Goal: Task Accomplishment & Management: Use online tool/utility

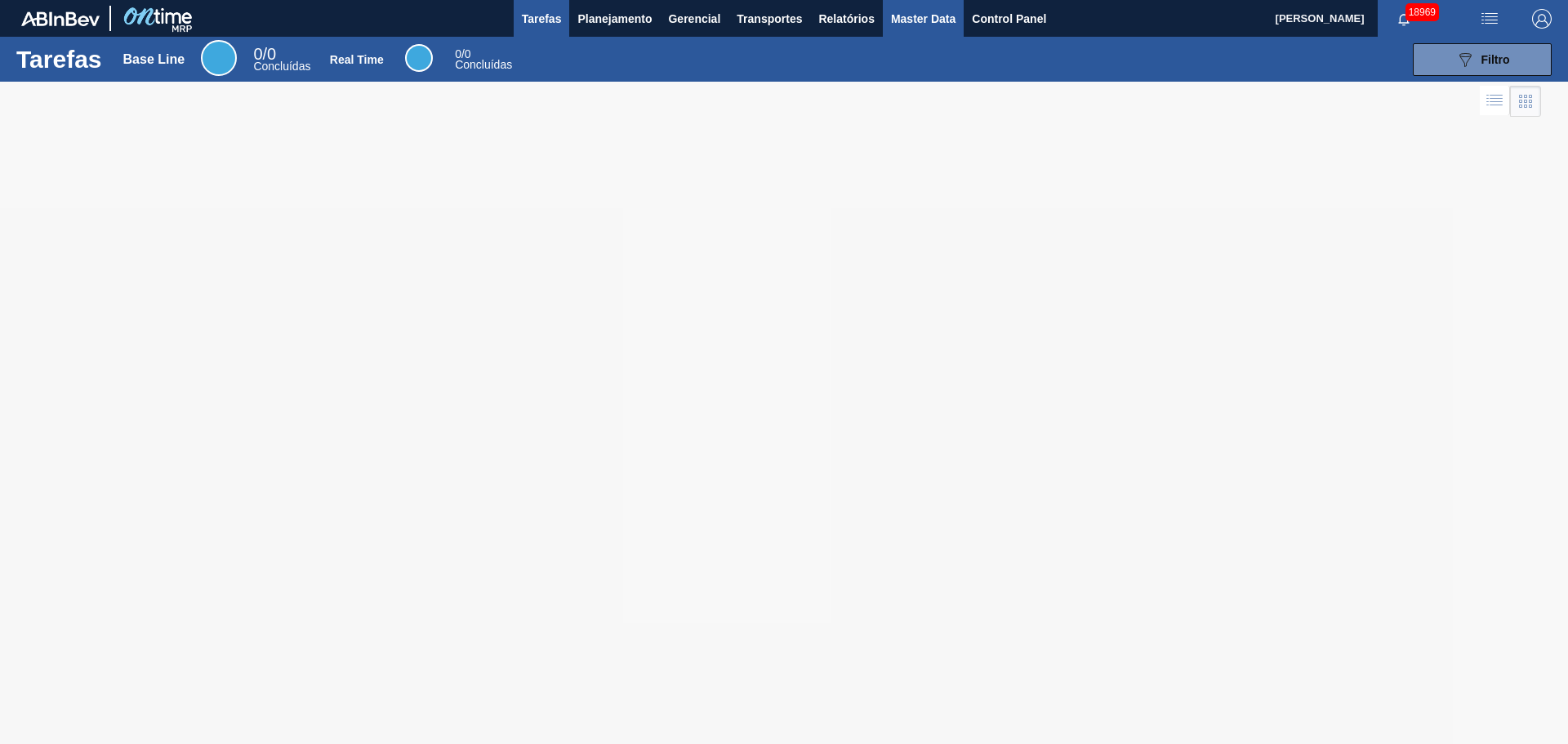
click at [918, 24] on span "Master Data" at bounding box center [923, 19] width 64 height 20
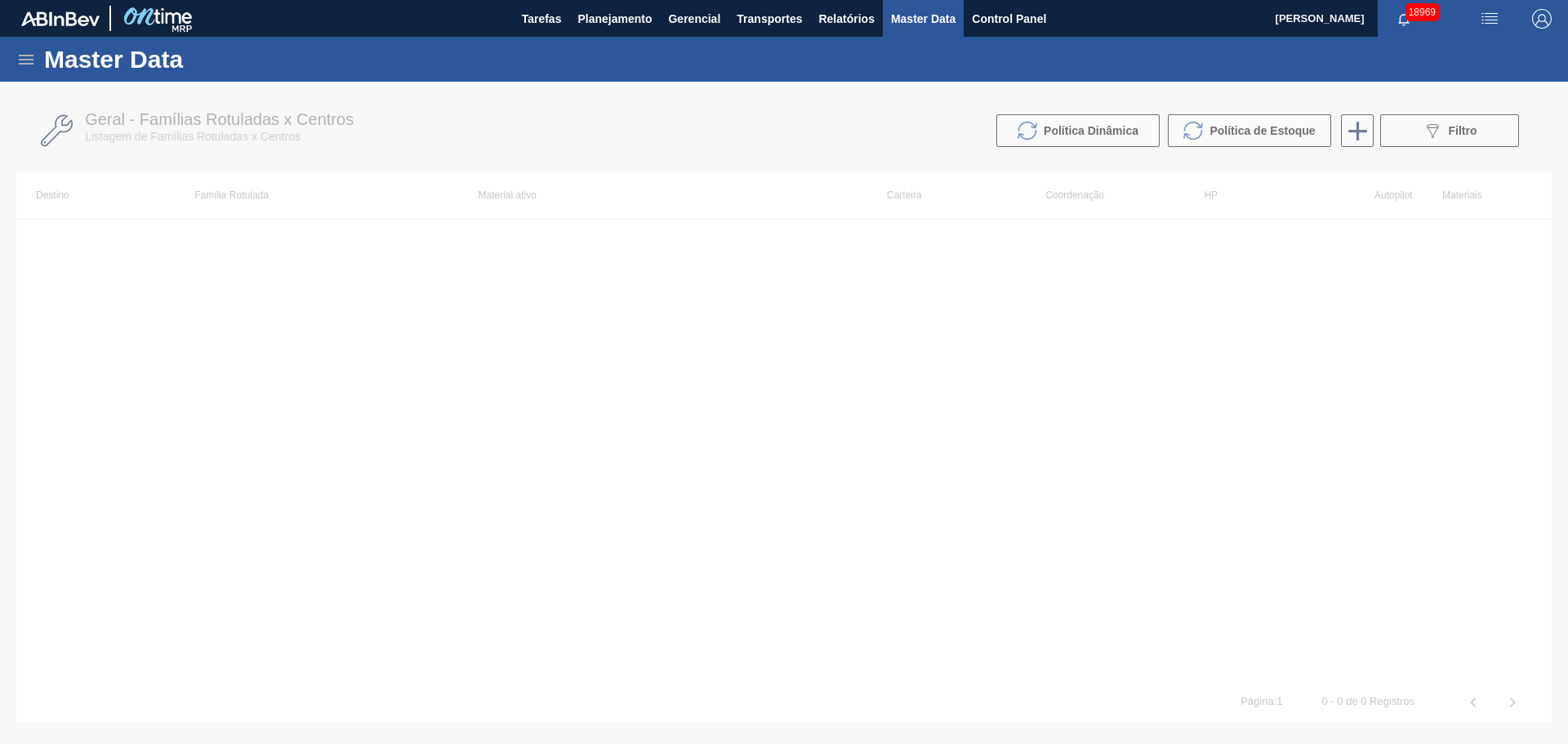
click at [25, 58] on icon at bounding box center [27, 59] width 20 height 20
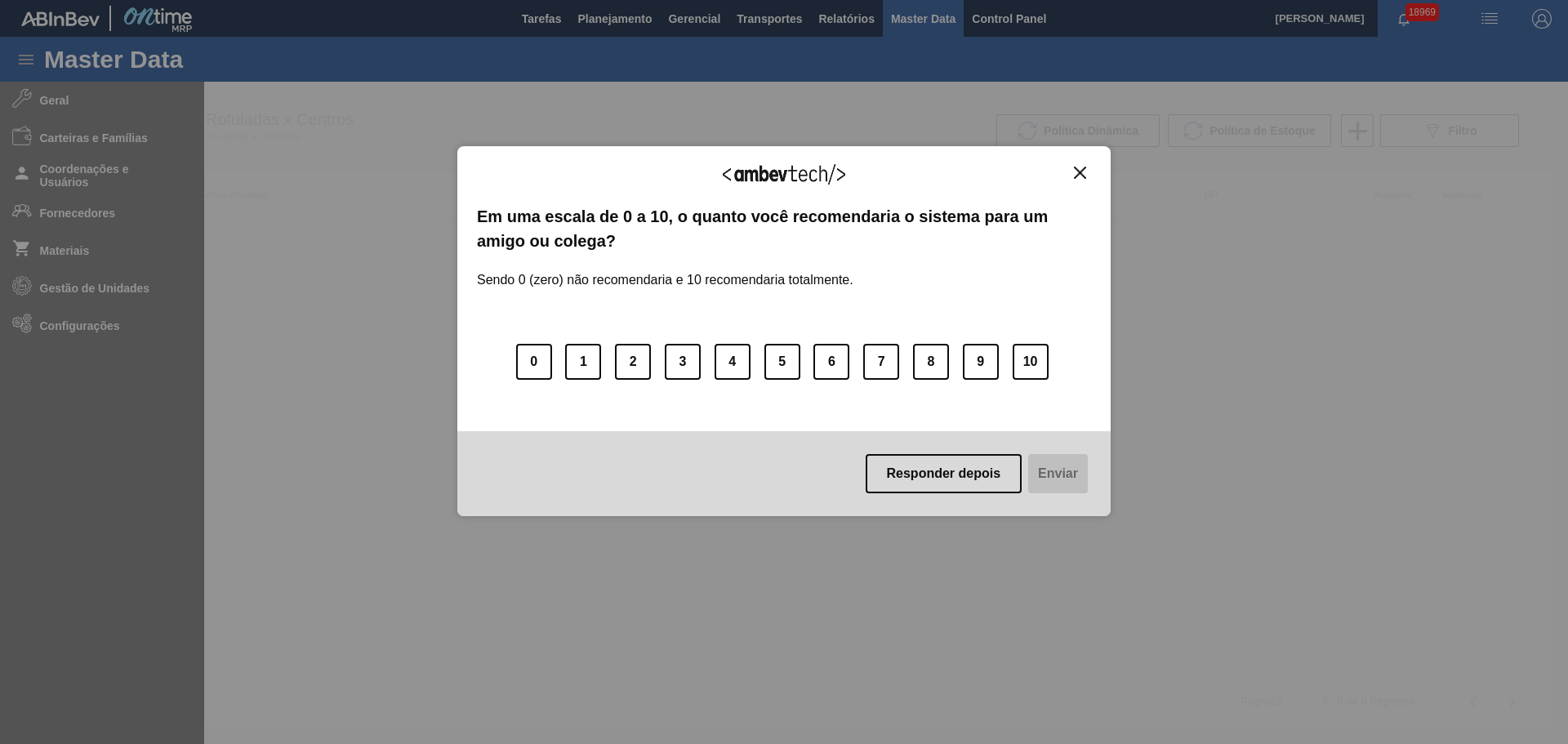
click at [104, 327] on div "Agradecemos seu feedback! Em uma escala de 0 a 10, o quanto você recomendaria o…" at bounding box center [784, 372] width 1568 height 744
click at [977, 478] on button "Responder depois" at bounding box center [944, 474] width 157 height 40
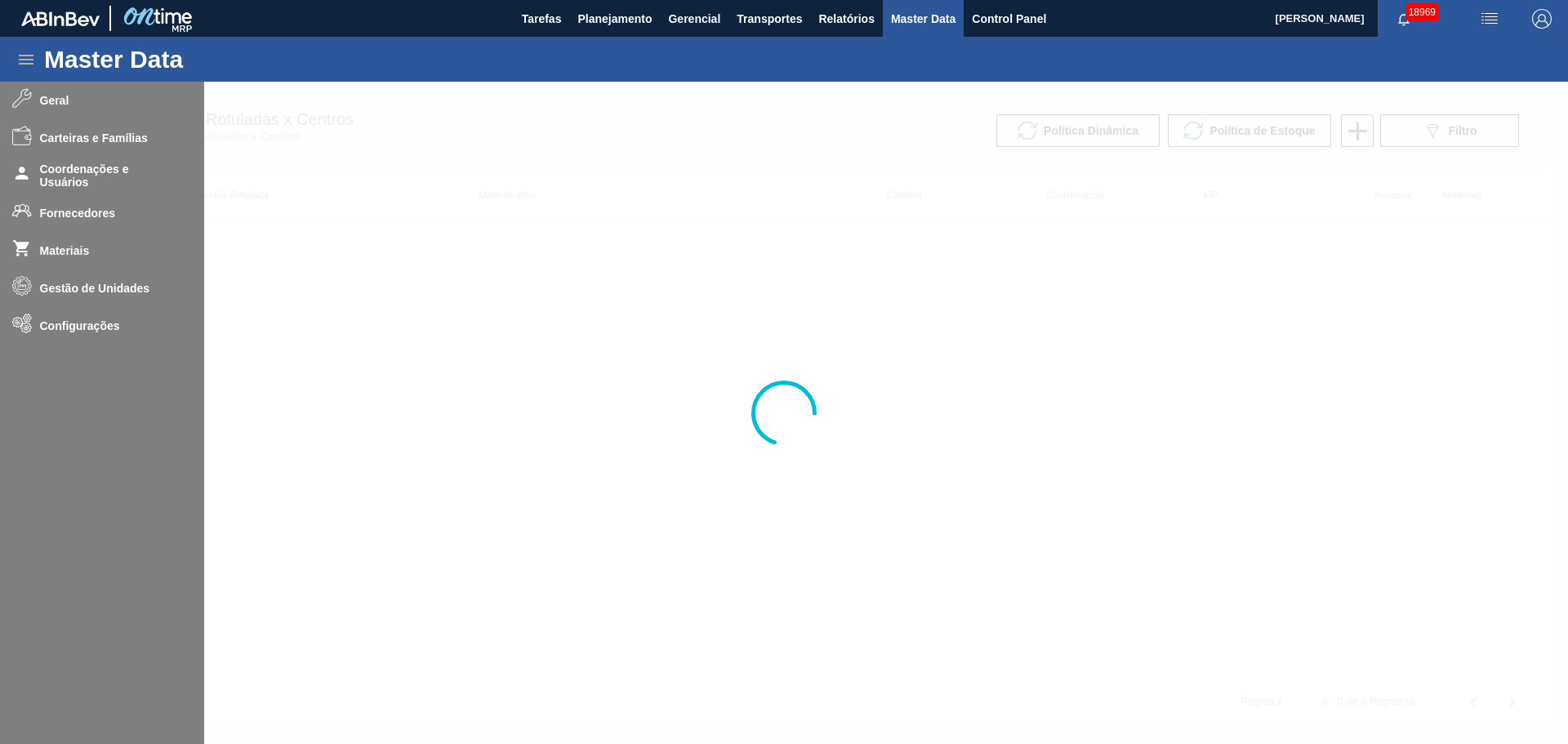
click at [94, 325] on div at bounding box center [784, 413] width 1568 height 662
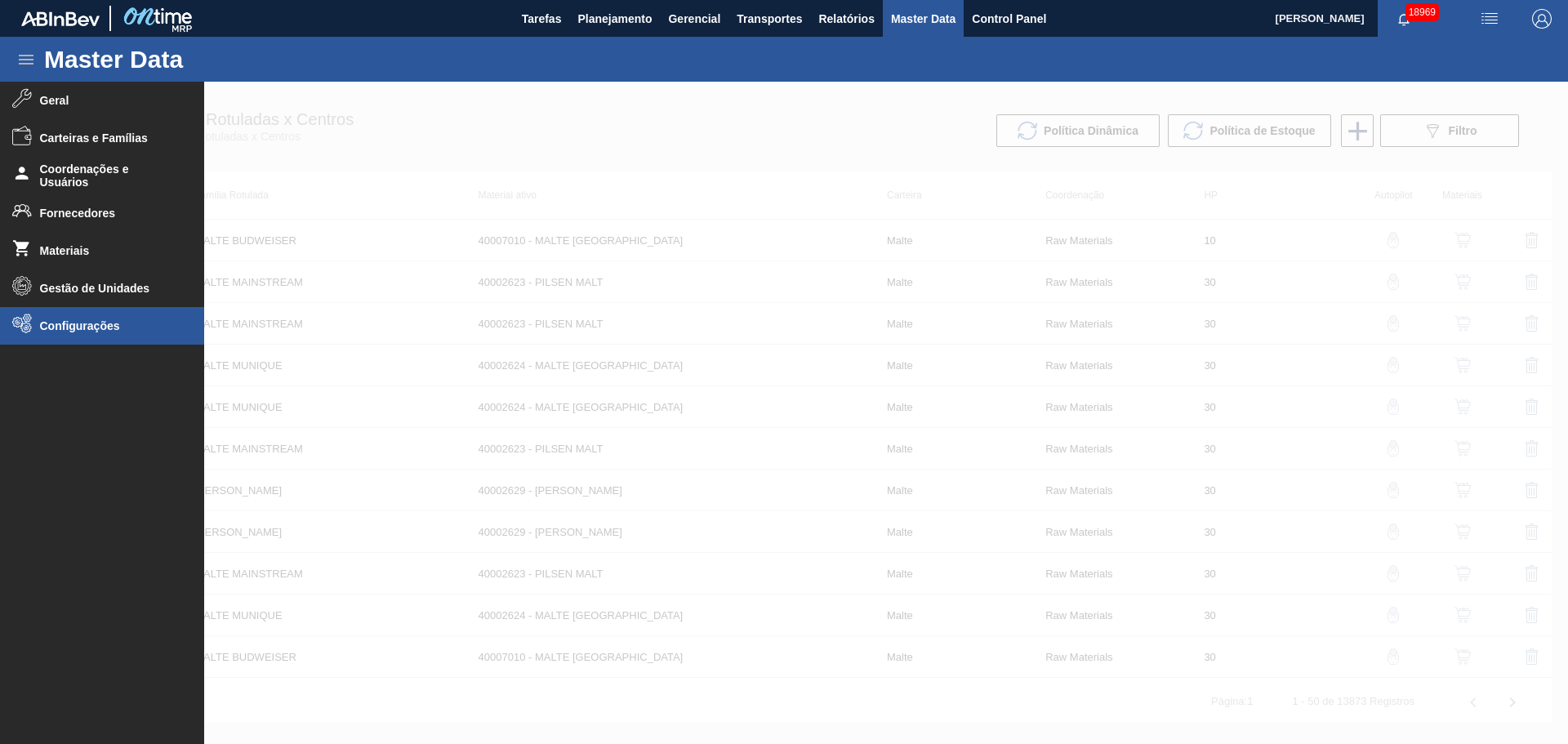
click at [105, 332] on span "Configurações" at bounding box center [108, 325] width 134 height 13
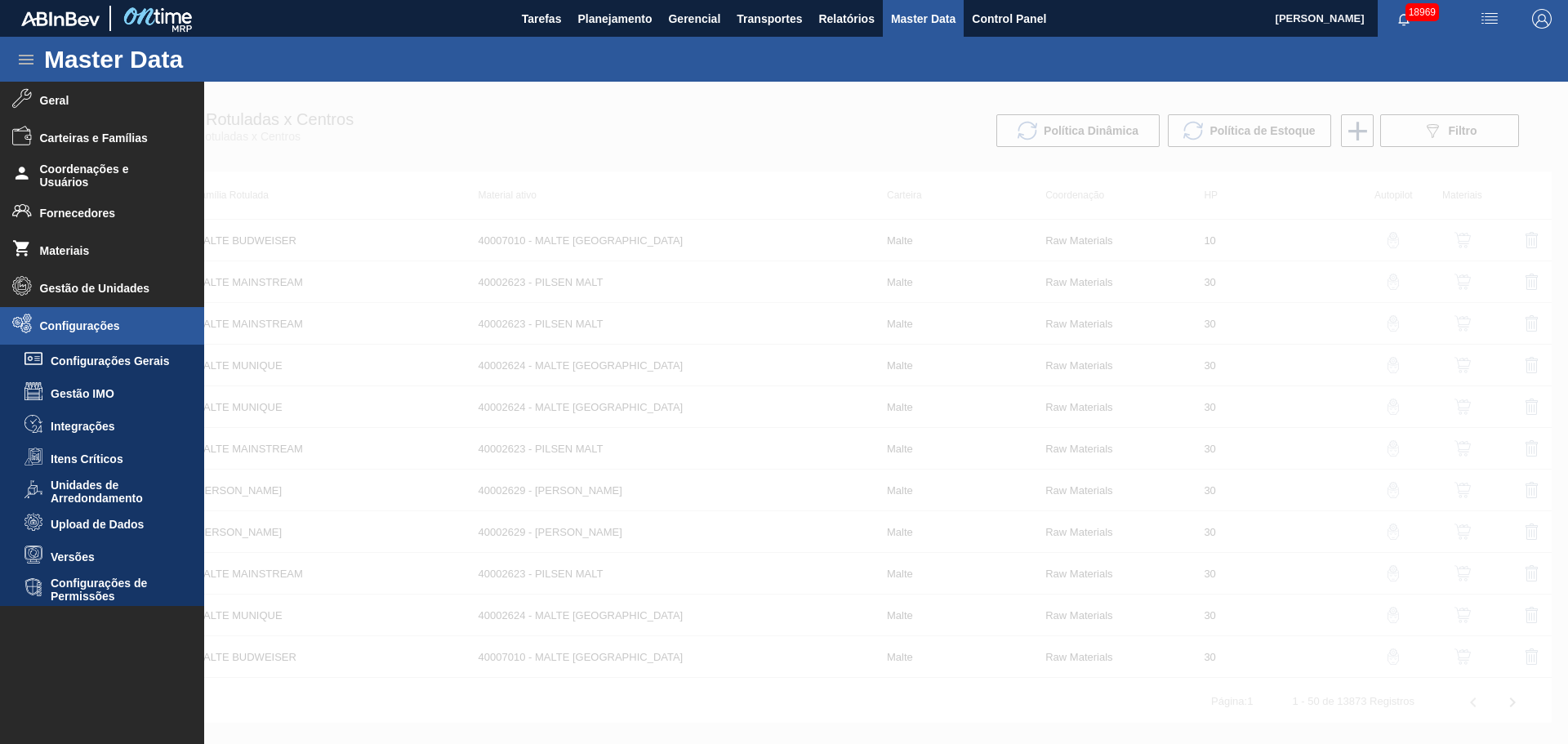
click at [138, 524] on span "Upload de Dados" at bounding box center [113, 524] width 125 height 13
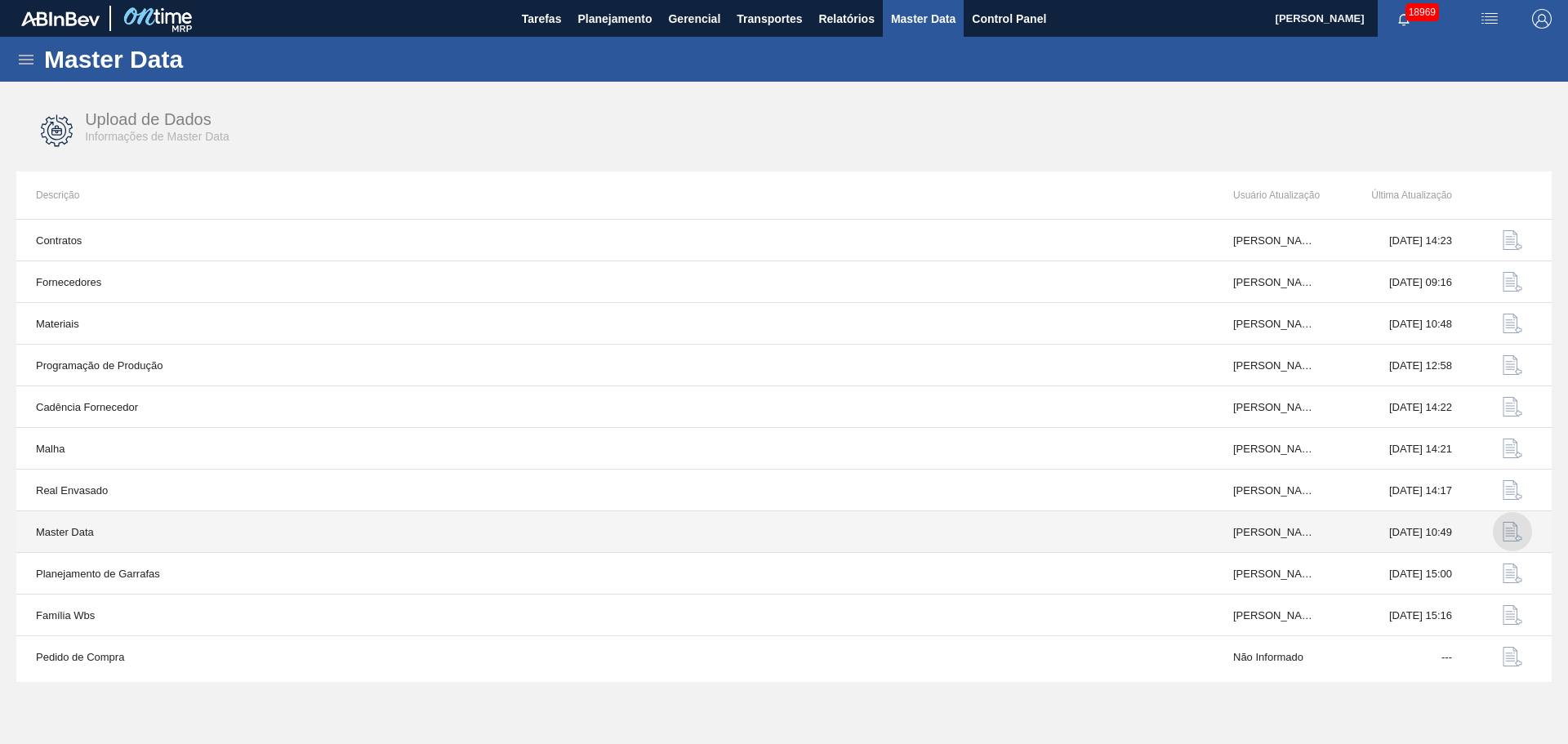
click at [1508, 529] on img "button" at bounding box center [1513, 532] width 20 height 20
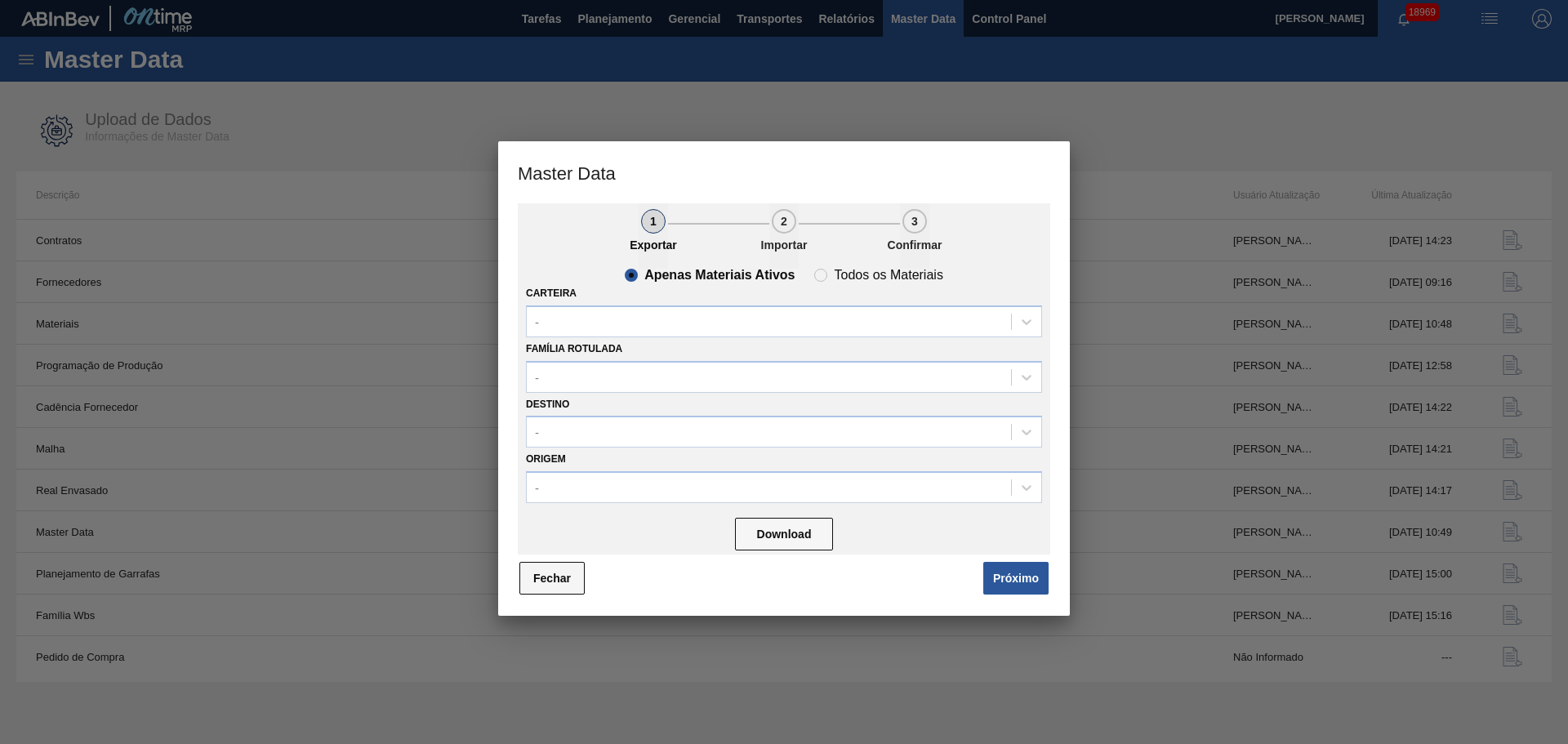
click at [537, 577] on button "Fechar" at bounding box center [552, 578] width 65 height 33
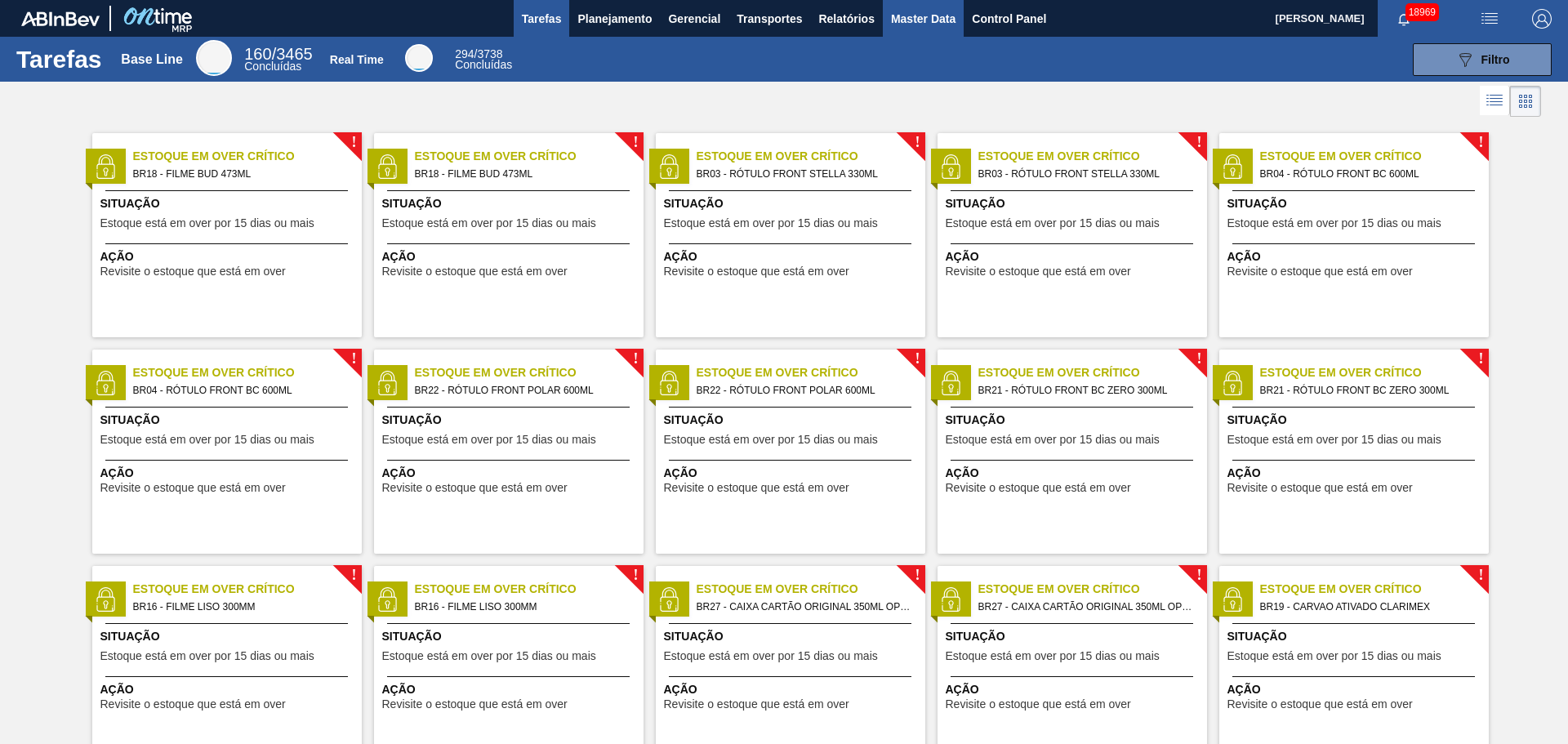
click at [927, 2] on button "Master Data" at bounding box center [924, 18] width 81 height 37
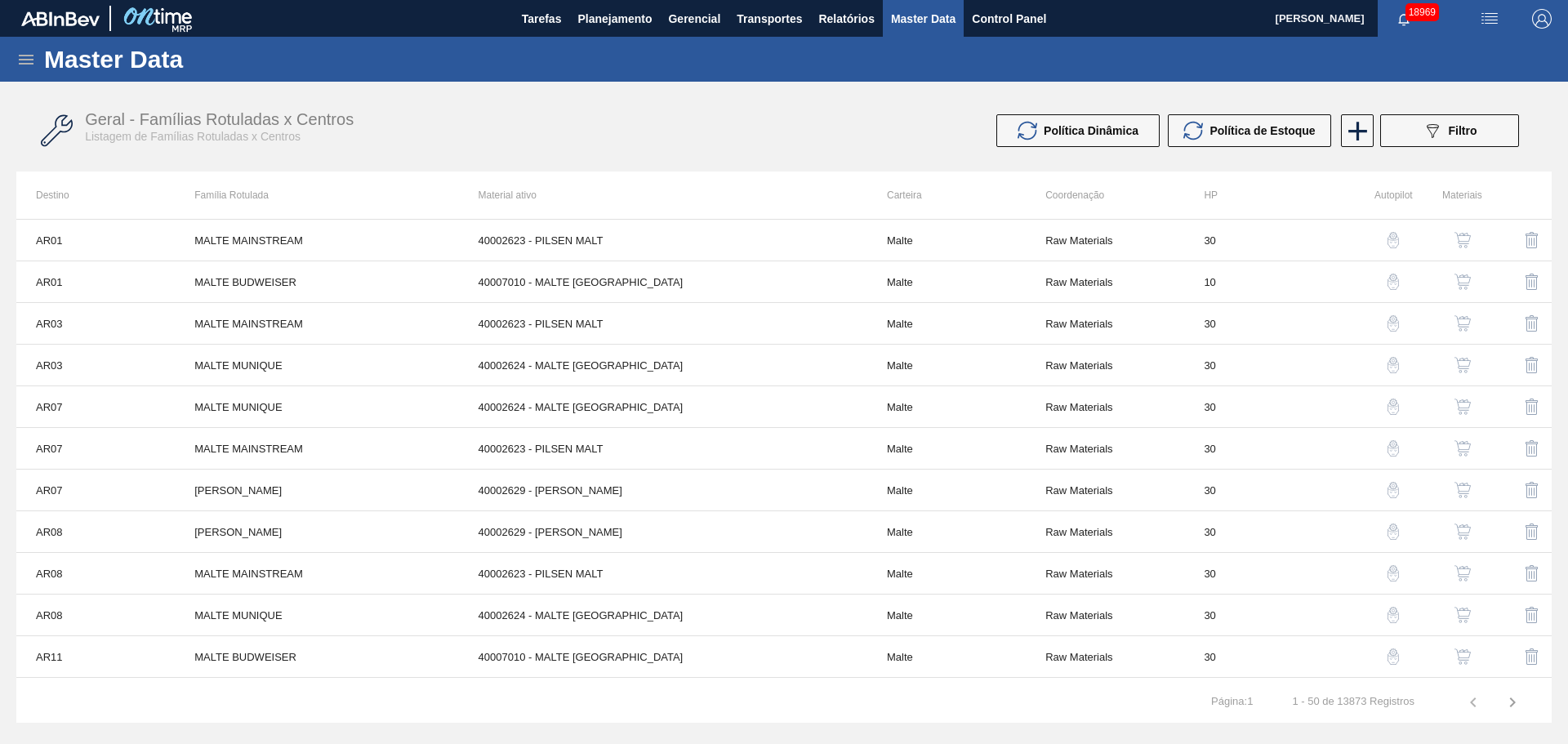
click at [30, 63] on icon at bounding box center [26, 59] width 15 height 10
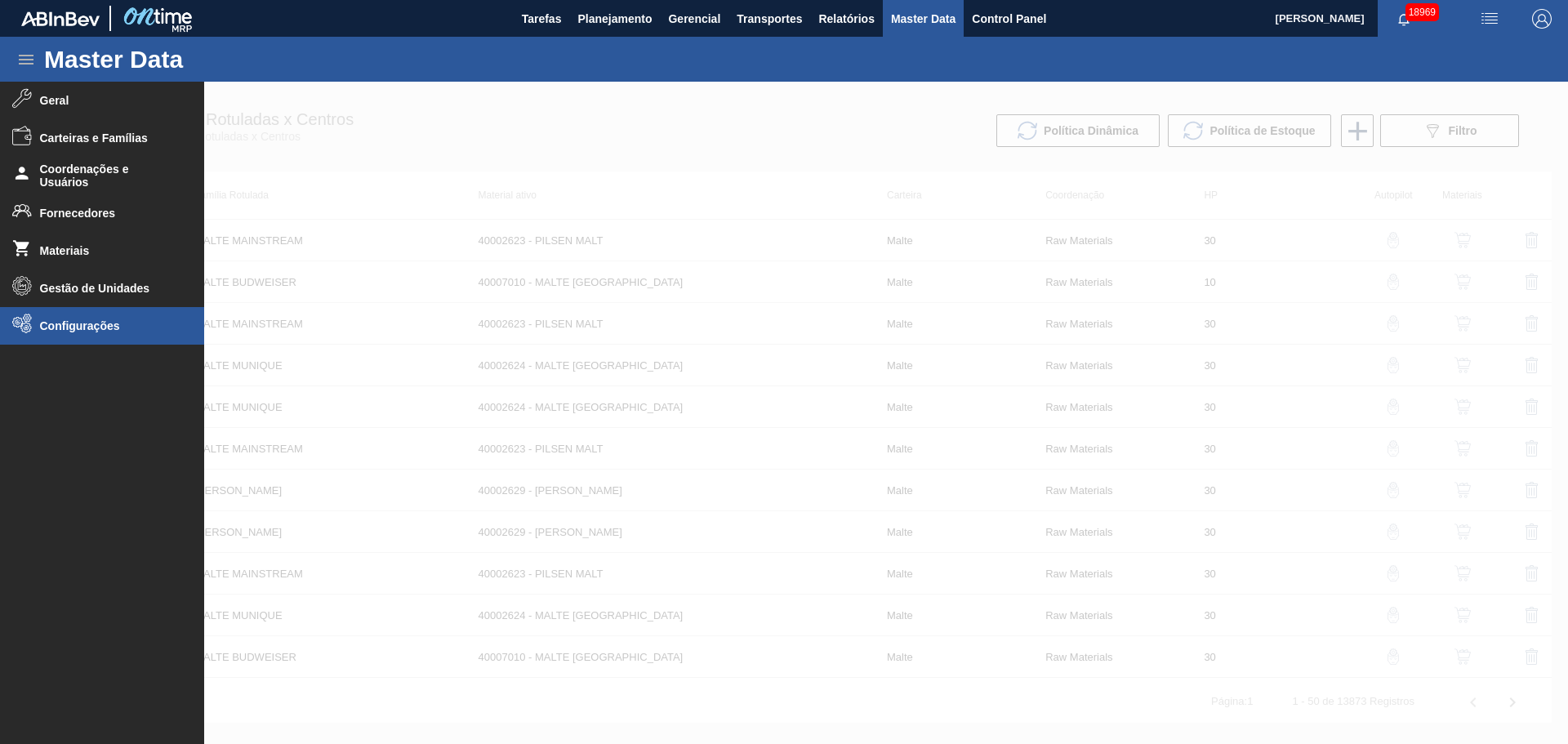
click at [95, 326] on span "Configurações" at bounding box center [108, 325] width 134 height 13
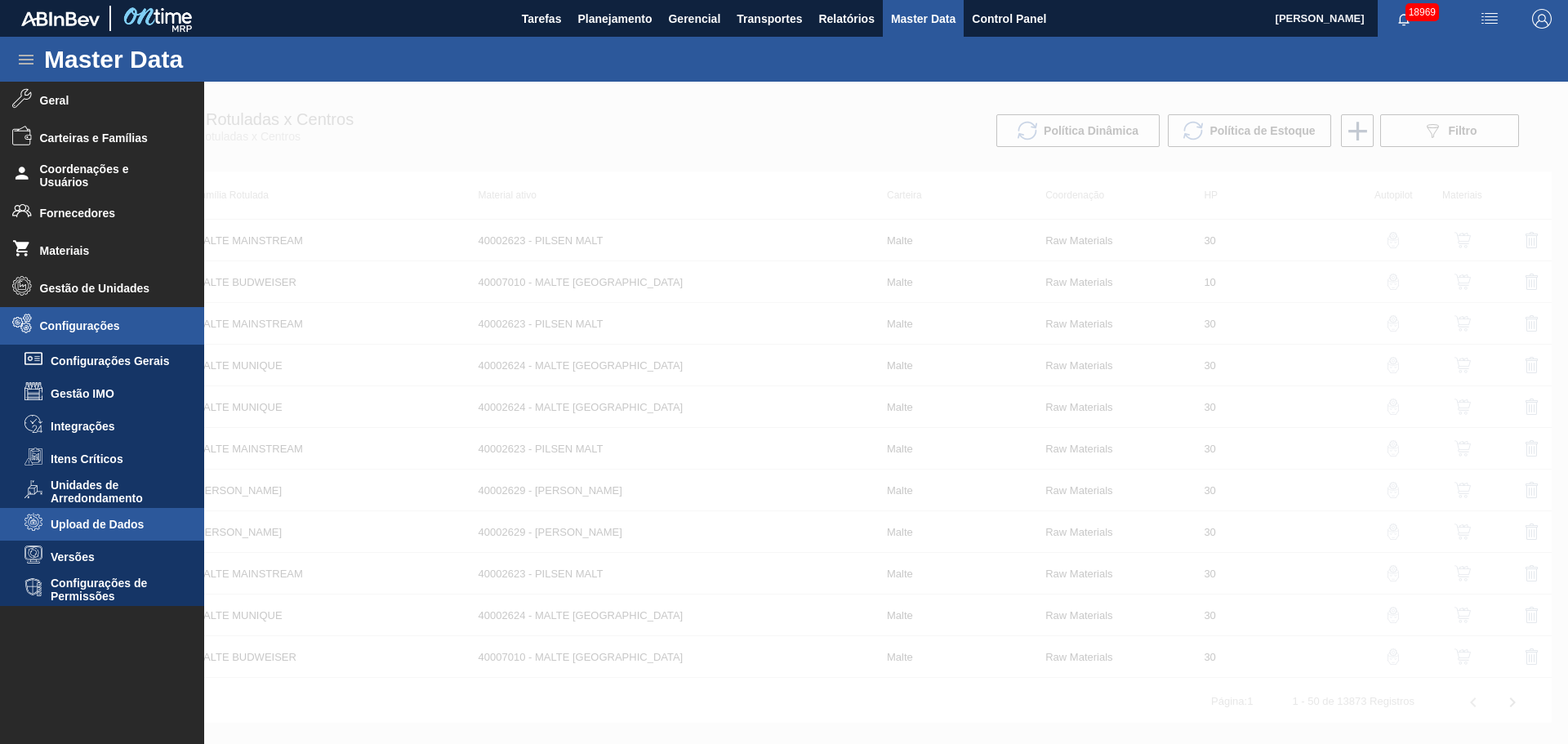
click at [118, 522] on span "Upload de Dados" at bounding box center [113, 524] width 125 height 13
